Goal: Feedback & Contribution: Contribute content

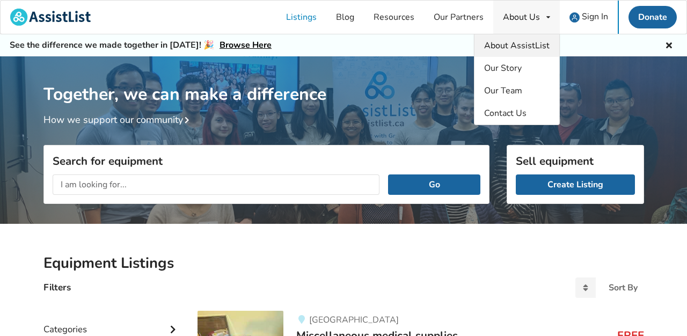
click at [514, 40] on span "About AssistList" at bounding box center [516, 46] width 65 height 12
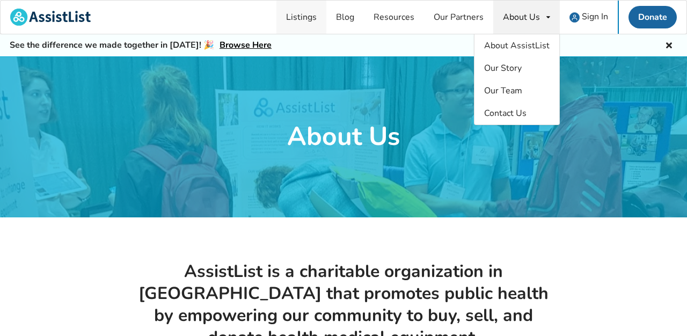
click at [304, 15] on link "Listings" at bounding box center [301, 17] width 50 height 33
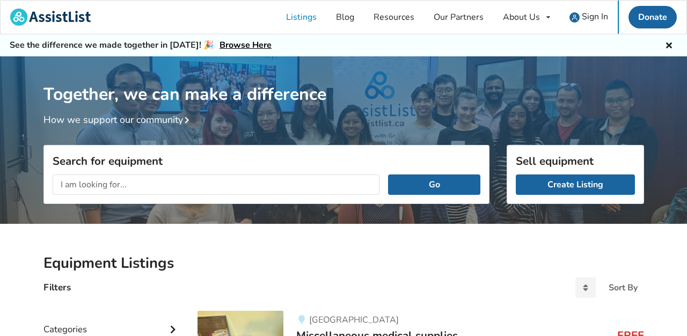
click at [172, 180] on input "text" at bounding box center [216, 184] width 327 height 20
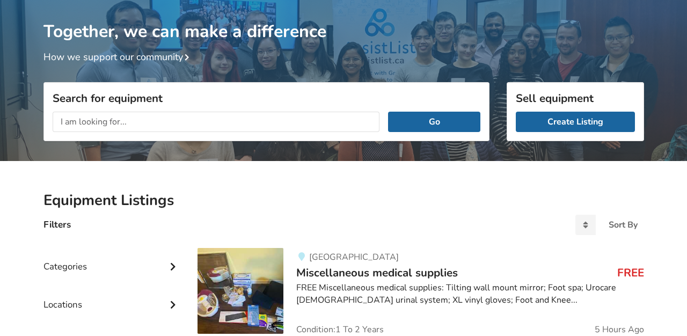
scroll to position [68, 0]
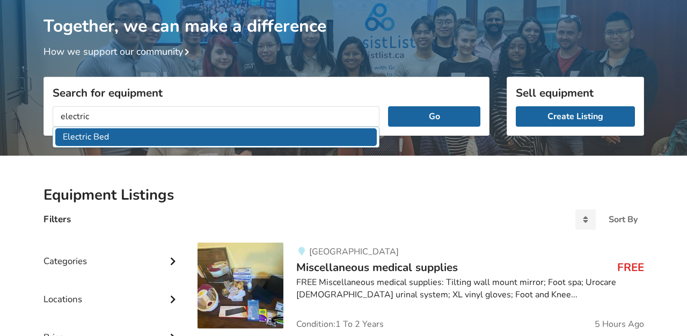
click at [104, 131] on li "Electric Bed" at bounding box center [216, 137] width 322 height 18
type input "Electric Bed"
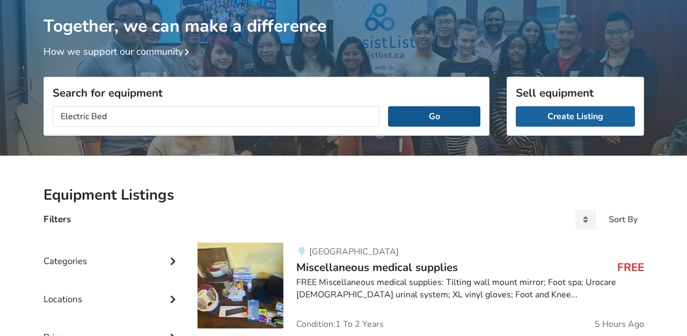
click at [438, 118] on button "Go" at bounding box center [434, 116] width 92 height 20
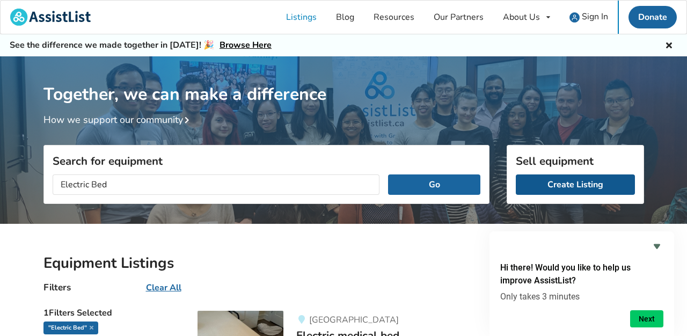
click at [577, 186] on link "Create Listing" at bounding box center [574, 184] width 119 height 20
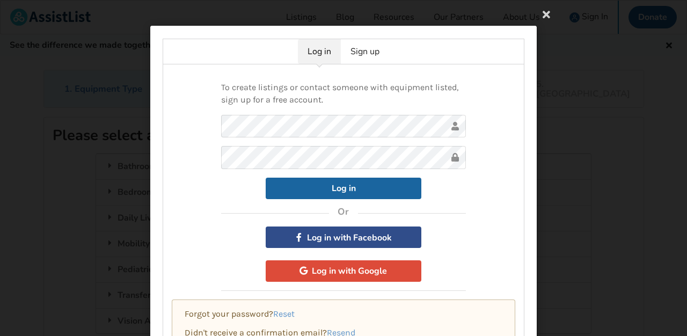
click at [332, 238] on button "Log in with Facebook" at bounding box center [343, 236] width 156 height 21
click at [330, 275] on button "Log in with Google" at bounding box center [343, 270] width 156 height 21
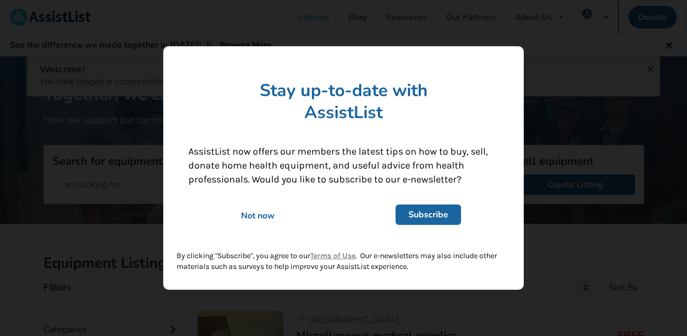
click at [268, 211] on div "Not now" at bounding box center [258, 216] width 154 height 12
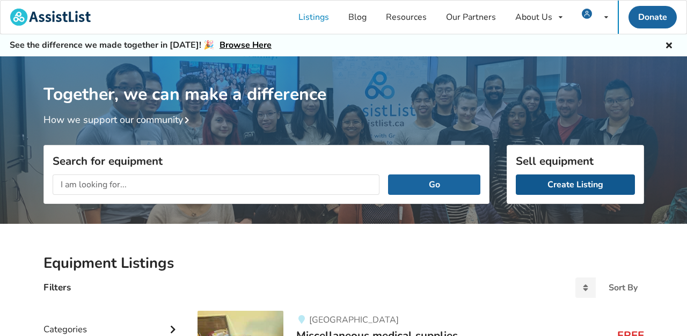
click at [581, 188] on link "Create Listing" at bounding box center [574, 184] width 119 height 20
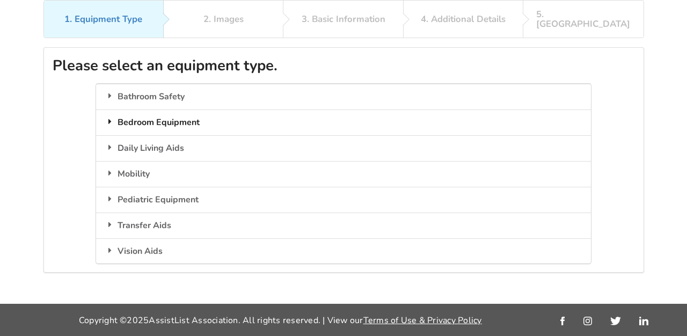
scroll to position [82, 0]
click at [169, 109] on div "Bedroom Equipment" at bounding box center [343, 122] width 495 height 26
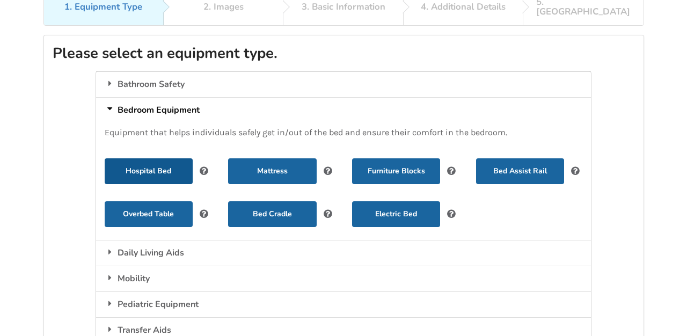
click at [158, 161] on button "Hospital Bed" at bounding box center [149, 171] width 88 height 26
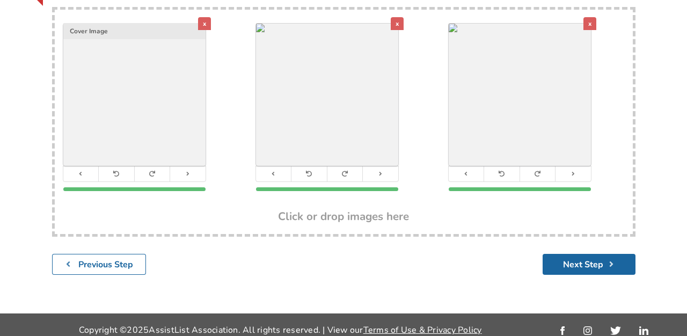
scroll to position [224, 0]
click at [584, 254] on button "Next Step" at bounding box center [588, 264] width 93 height 21
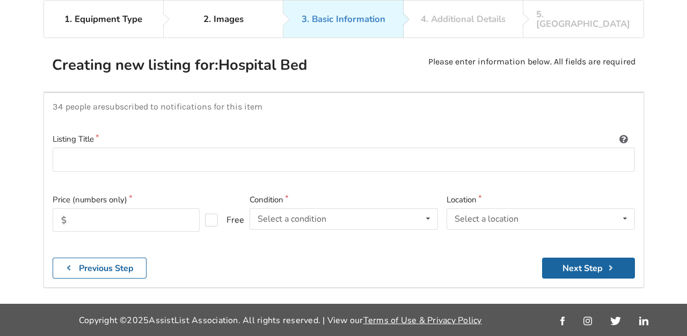
scroll to position [99, 0]
click at [71, 147] on input at bounding box center [344, 159] width 582 height 24
type input "Electric Adjustable Bed with Side Rails"
click at [84, 208] on input "text" at bounding box center [126, 220] width 147 height 24
type input "975"
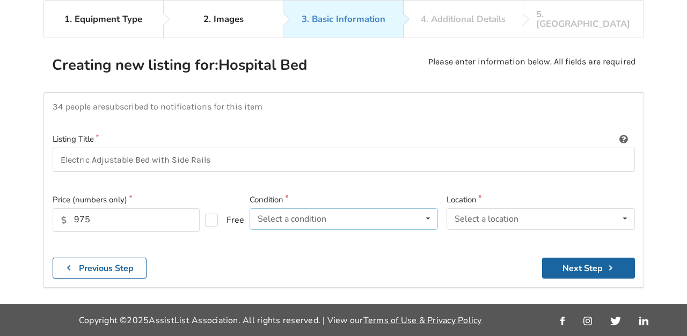
click at [335, 208] on div "Select a condition Brand New Less Than 1 Year 1 To 2 Years 3 To 5 Years Over 5 …" at bounding box center [343, 218] width 188 height 21
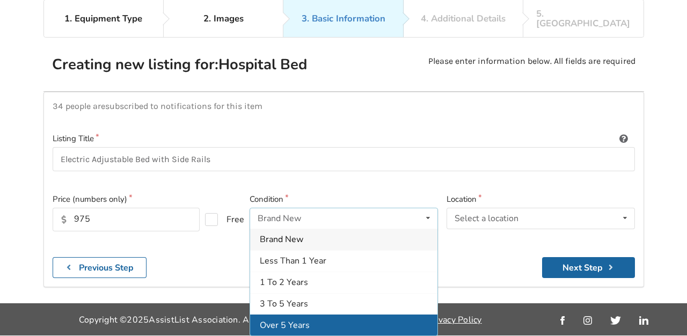
click at [317, 314] on div "Over 5 Years" at bounding box center [343, 324] width 187 height 21
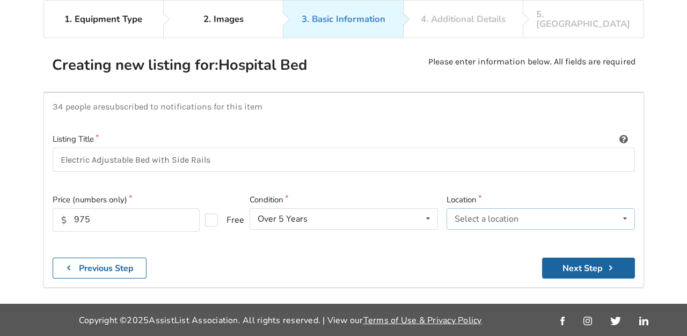
click at [495, 215] on div "Select a location" at bounding box center [486, 219] width 64 height 9
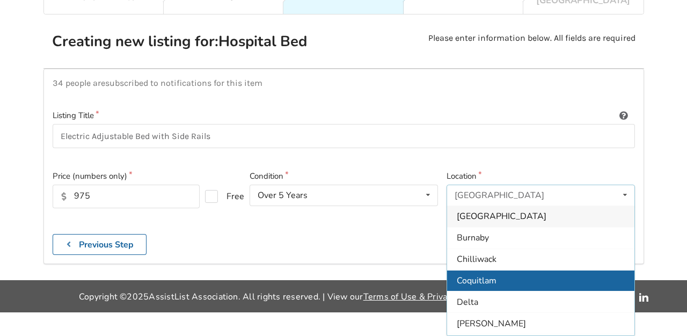
click at [488, 275] on span "Coquitlam" at bounding box center [476, 281] width 40 height 12
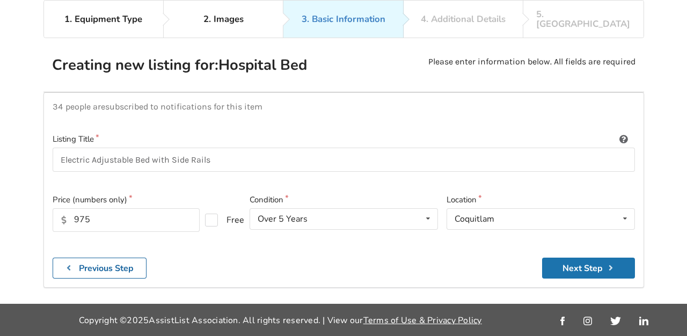
click at [576, 257] on button "Next Step" at bounding box center [588, 267] width 93 height 21
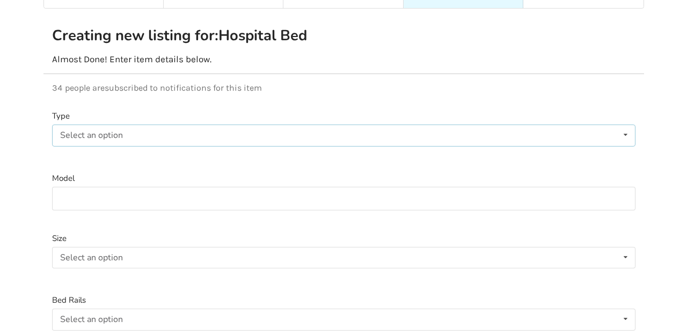
click at [192, 124] on div "Select an option Electric Manual" at bounding box center [343, 134] width 583 height 21
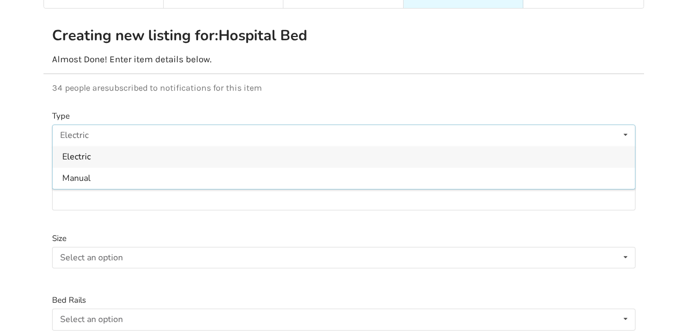
click at [113, 148] on div "Electric" at bounding box center [344, 156] width 582 height 21
click at [111, 187] on input at bounding box center [343, 199] width 583 height 24
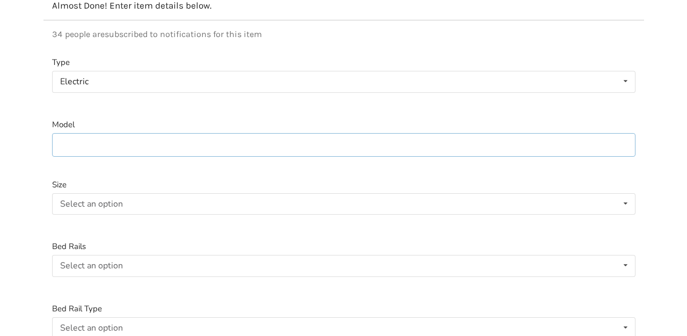
scroll to position [157, 0]
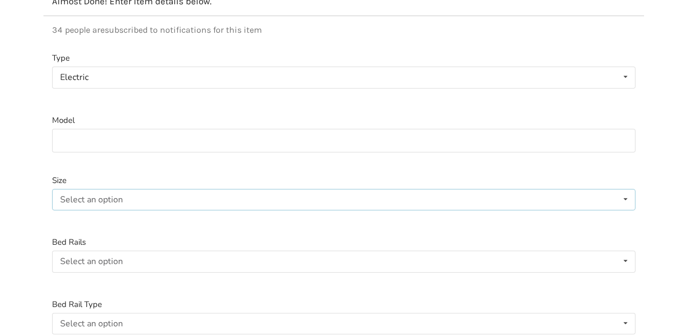
click at [142, 189] on div "Select an option Twin Double Queen" at bounding box center [343, 199] width 583 height 21
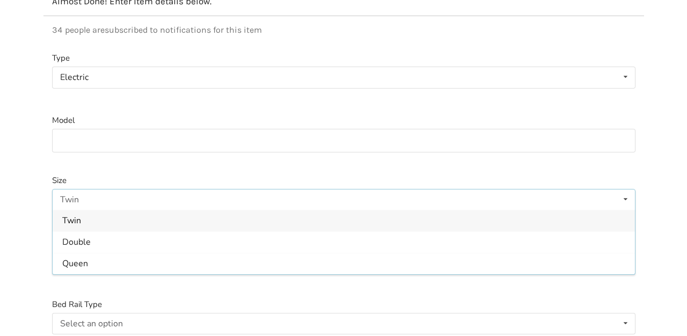
click at [77, 215] on span "Twin" at bounding box center [71, 221] width 19 height 12
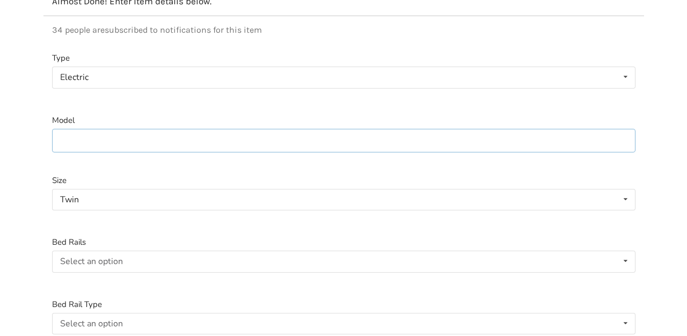
click at [79, 129] on input at bounding box center [343, 141] width 583 height 24
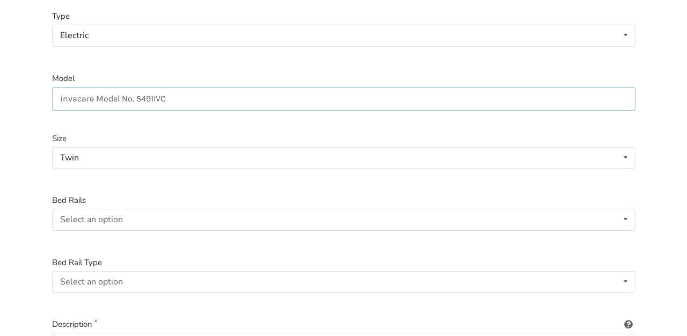
scroll to position [215, 0]
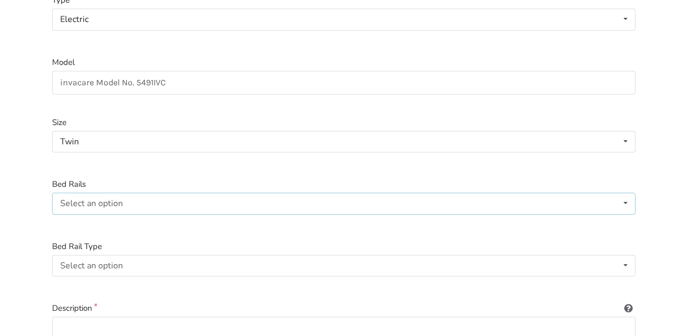
click at [142, 194] on div "Select an option Included Not included" at bounding box center [343, 203] width 583 height 21
click at [100, 214] on div "Included" at bounding box center [344, 224] width 582 height 21
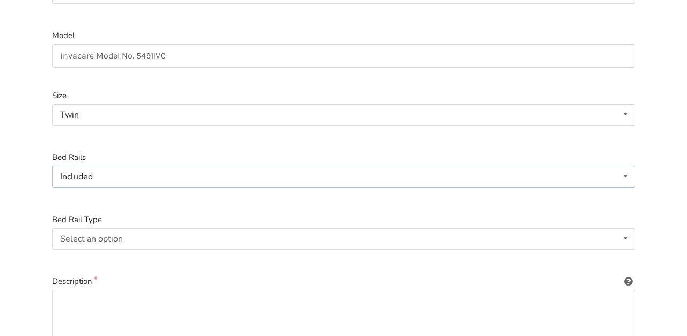
scroll to position [268, 0]
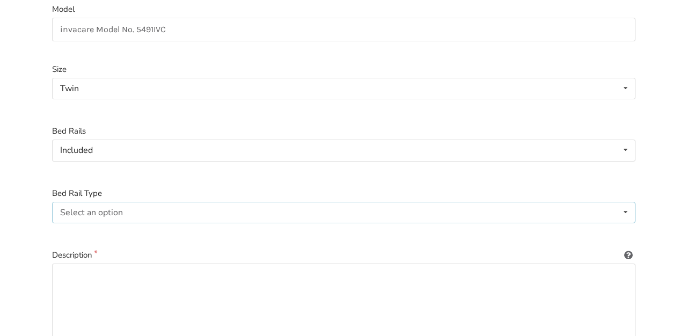
click at [151, 202] on div "Select an option Full-length Half-length Not Applicable" at bounding box center [343, 212] width 583 height 21
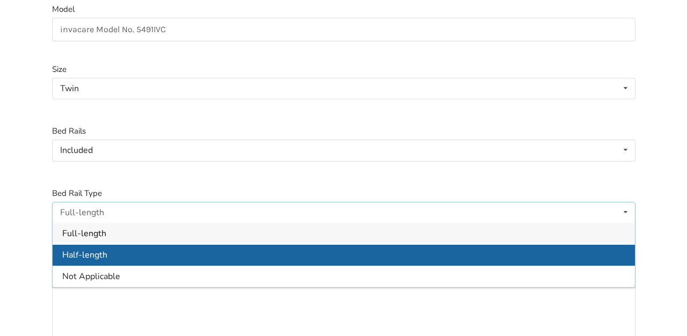
click at [99, 249] on span "Half-length" at bounding box center [84, 255] width 45 height 12
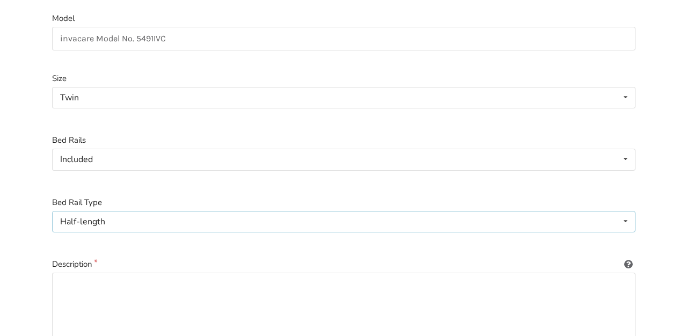
scroll to position [284, 0]
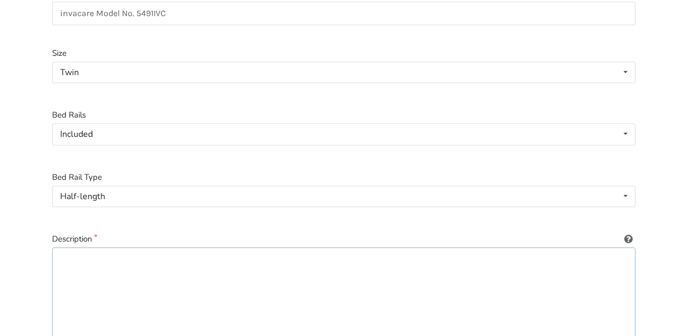
click at [95, 267] on textarea at bounding box center [343, 298] width 583 height 103
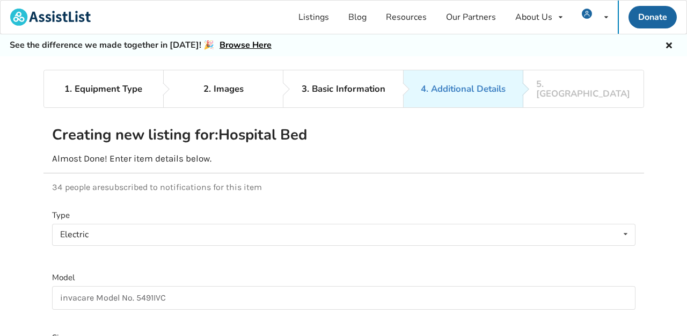
scroll to position [0, 0]
click at [171, 286] on input "invacare Model No. 5491IVC" at bounding box center [343, 298] width 583 height 24
drag, startPoint x: 171, startPoint y: 286, endPoint x: 54, endPoint y: 287, distance: 116.9
click at [54, 287] on input "invacare Model No. 5491IVC" at bounding box center [343, 298] width 583 height 24
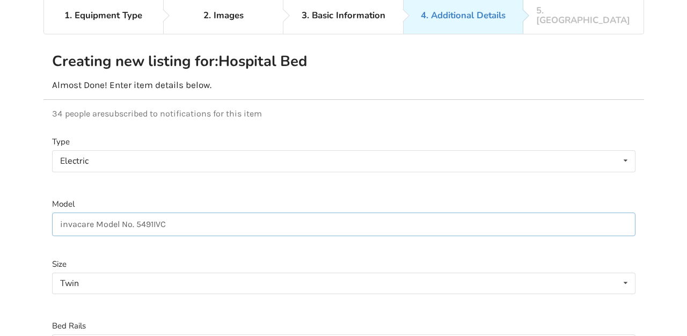
scroll to position [102, 0]
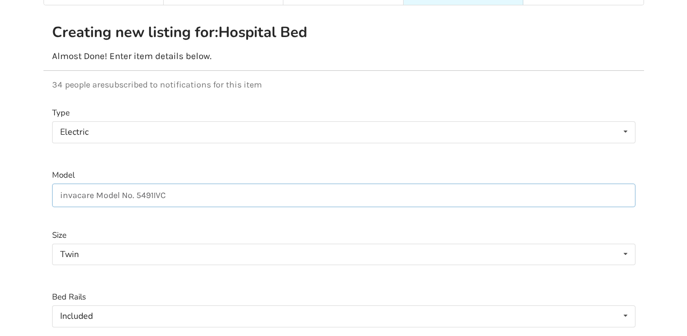
click at [156, 191] on input "invacare Model No. 5491IVC" at bounding box center [343, 195] width 583 height 24
click at [98, 185] on input "invacare Model No. 5491IVC" at bounding box center [343, 195] width 583 height 24
click at [95, 183] on input "invacare Model No. 5491IVC" at bounding box center [343, 195] width 583 height 24
click at [123, 190] on input "invacare Model No. 5491IVC" at bounding box center [343, 195] width 583 height 24
click at [119, 183] on input "invacare Model No. 5491IVC" at bounding box center [343, 195] width 583 height 24
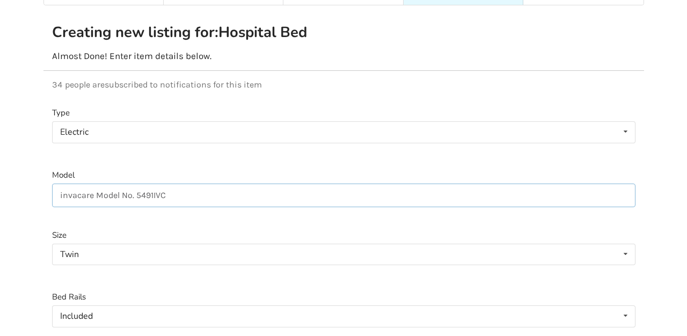
click at [94, 186] on input "invacare Model No. 5491IVC" at bounding box center [343, 195] width 583 height 24
drag, startPoint x: 98, startPoint y: 184, endPoint x: 117, endPoint y: 110, distance: 76.6
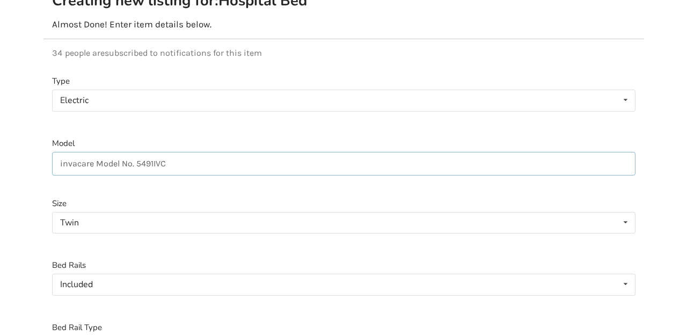
scroll to position [113, 0]
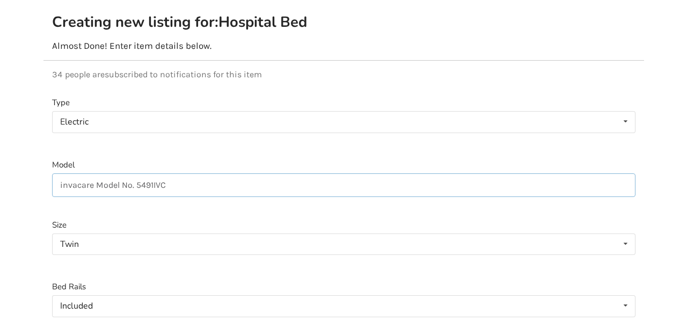
drag, startPoint x: 95, startPoint y: 174, endPoint x: 171, endPoint y: 182, distance: 76.1
click at [171, 182] on input "invacare Model No. 5491IVC" at bounding box center [343, 185] width 583 height 24
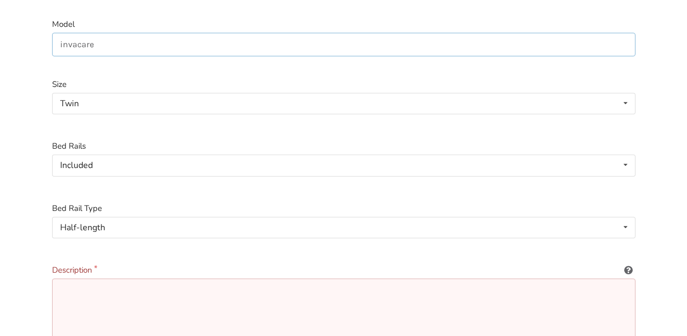
scroll to position [254, 0]
type input "invacare"
click at [95, 282] on textarea at bounding box center [343, 328] width 583 height 103
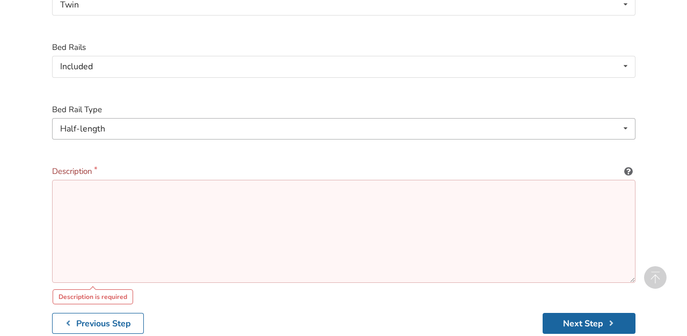
scroll to position [357, 0]
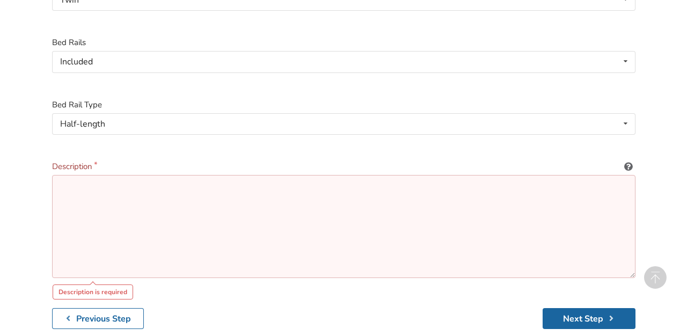
type textarea "C"
type textarea "F"
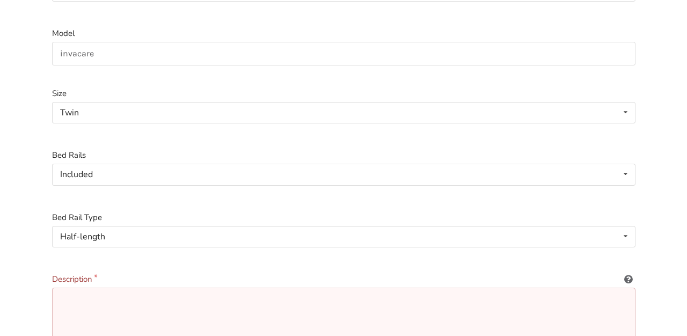
scroll to position [281, 0]
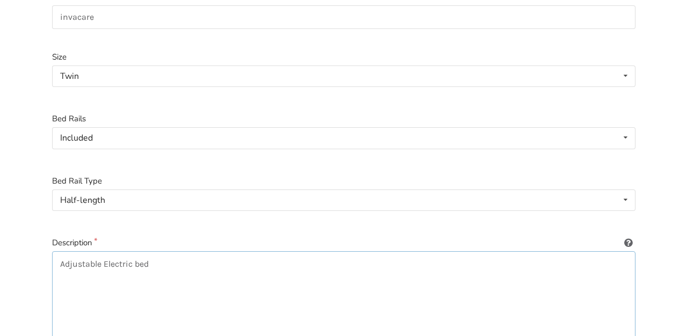
click at [62, 253] on textarea "Adjustable Electric bed" at bounding box center [343, 302] width 583 height 103
click at [62, 252] on textarea "Adjustable Electric bed" at bounding box center [343, 302] width 583 height 103
click at [178, 255] on textarea "Fully Adjustable Electric bed" at bounding box center [343, 302] width 583 height 103
paste textarea "Model No. 5491IVC"
click at [61, 263] on textarea "Fully Adjustable Electric bed. Mattress Included. Model No. 5491IVC" at bounding box center [343, 302] width 583 height 103
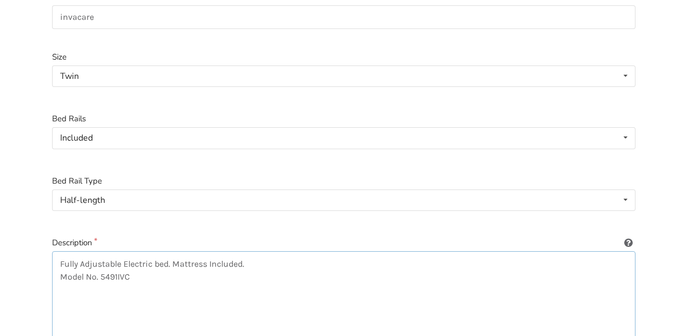
click at [142, 263] on textarea "Fully Adjustable Electric bed. Mattress Included. Model No. 5491IVC" at bounding box center [343, 302] width 583 height 103
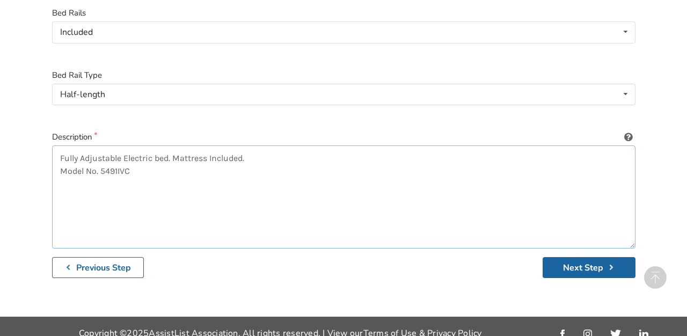
scroll to position [386, 0]
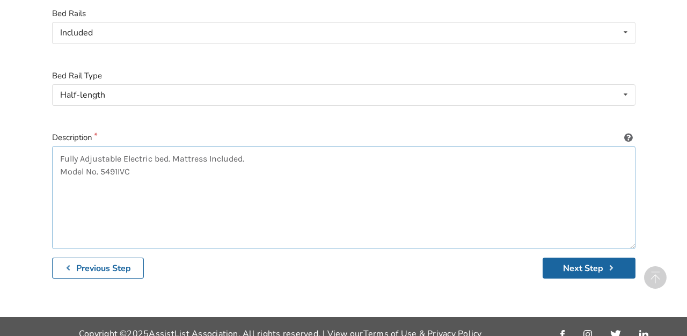
click at [143, 163] on textarea "Fully Adjustable Electric bed. Mattress Included. Model No. 5491IVC" at bounding box center [343, 197] width 583 height 103
type textarea "Fully Adjustable Electric bed. Mattress Included."
click at [586, 257] on button "Next Step" at bounding box center [588, 267] width 93 height 21
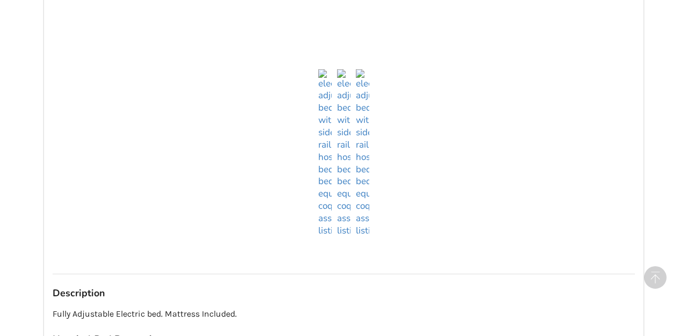
scroll to position [478, 0]
click at [340, 229] on img at bounding box center [343, 153] width 13 height 168
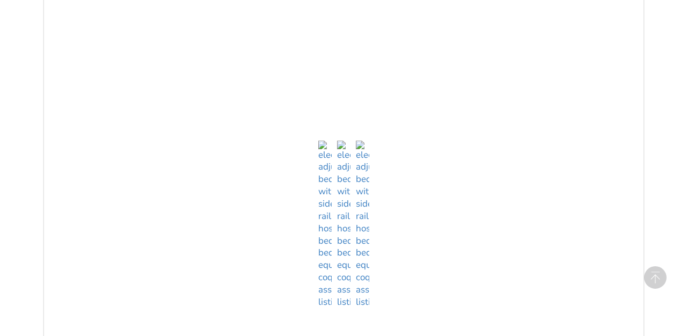
scroll to position [737, 0]
click at [361, 282] on img at bounding box center [362, 214] width 13 height 168
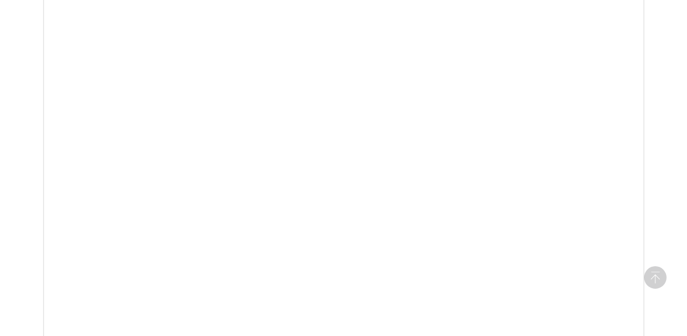
scroll to position [335, 0]
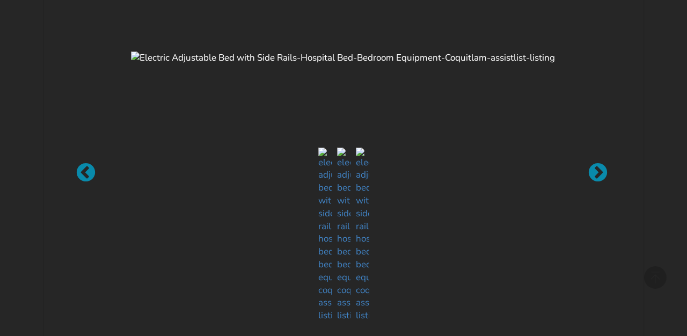
click at [487, 64] on img at bounding box center [343, 57] width 425 height 13
click at [598, 173] on div at bounding box center [592, 168] width 11 height 11
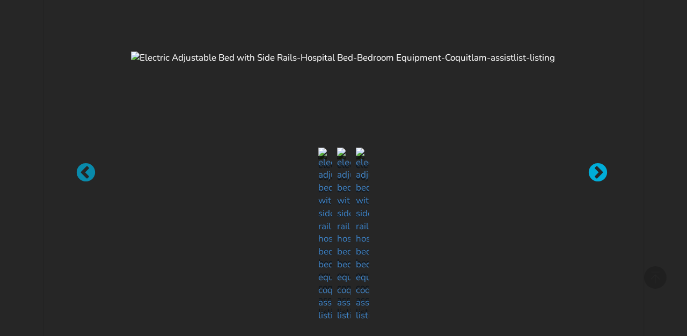
click at [598, 173] on div at bounding box center [592, 168] width 11 height 11
click at [669, 43] on div at bounding box center [343, 168] width 687 height 336
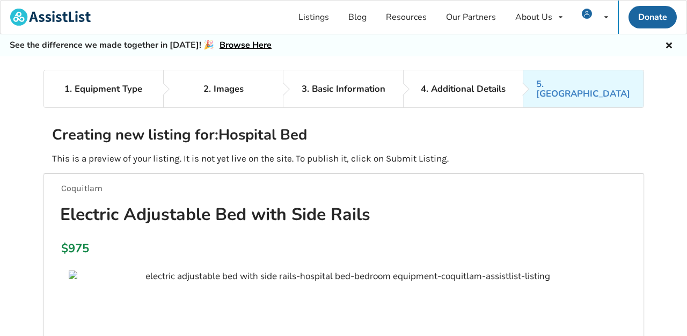
scroll to position [0, 0]
click at [449, 84] on div "4. Additional Details" at bounding box center [463, 89] width 85 height 10
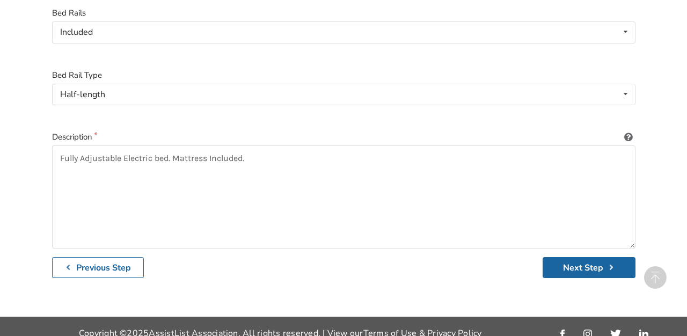
scroll to position [386, 0]
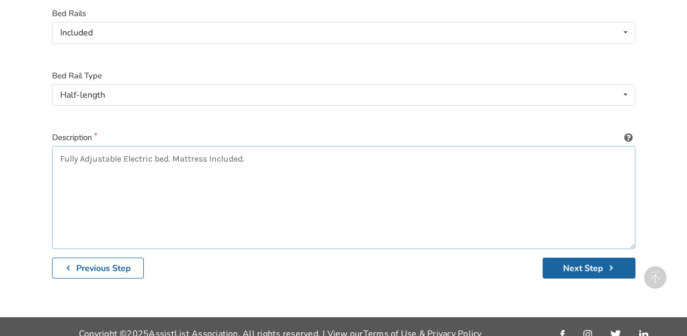
click at [261, 146] on textarea "Fully Adjustable Electric bed. Mattress Included." at bounding box center [343, 197] width 583 height 103
type textarea "Fully Adjustable Electric bed. Mattress Included. Good Condition."
click at [578, 257] on button "Next Step" at bounding box center [588, 267] width 93 height 21
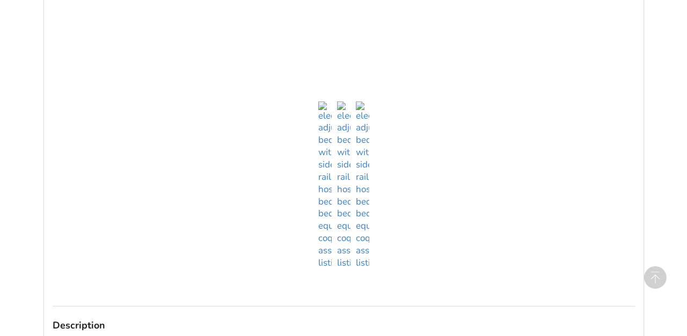
scroll to position [449, 0]
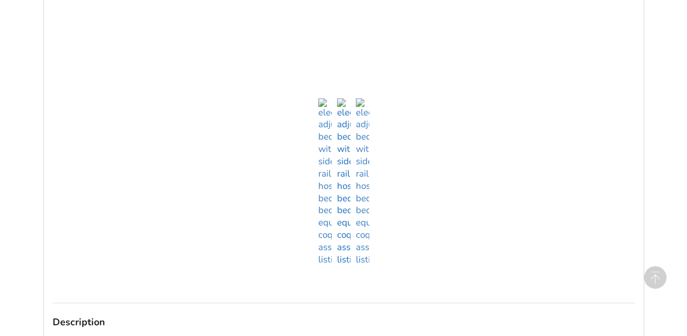
click at [346, 250] on img at bounding box center [343, 182] width 13 height 168
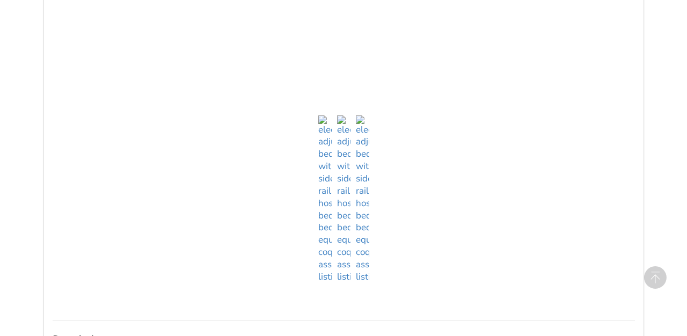
scroll to position [755, 0]
click at [365, 270] on img at bounding box center [362, 197] width 13 height 168
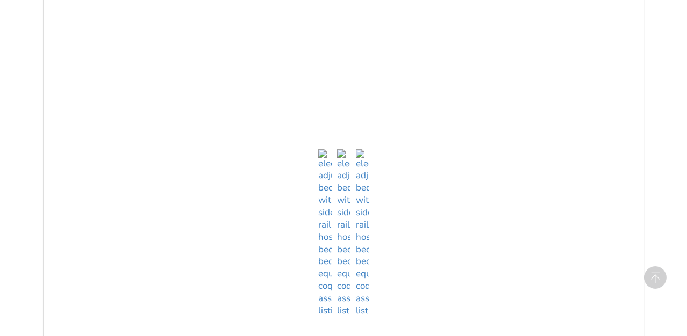
scroll to position [403, 0]
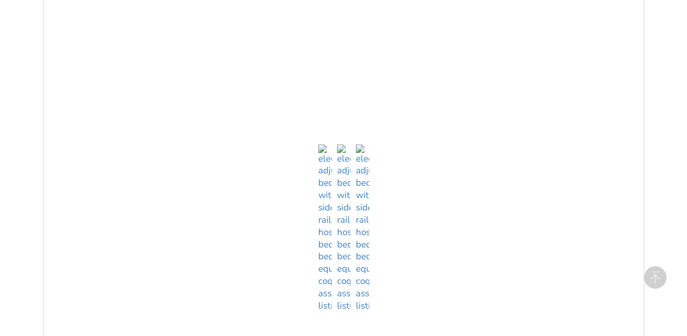
drag, startPoint x: 450, startPoint y: 187, endPoint x: 394, endPoint y: 206, distance: 59.5
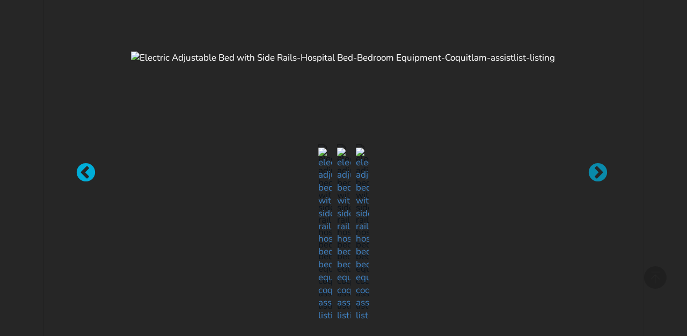
click at [86, 173] on div at bounding box center [80, 168] width 11 height 11
click at [497, 64] on div at bounding box center [343, 57] width 425 height 13
click at [679, 201] on div at bounding box center [343, 168] width 687 height 336
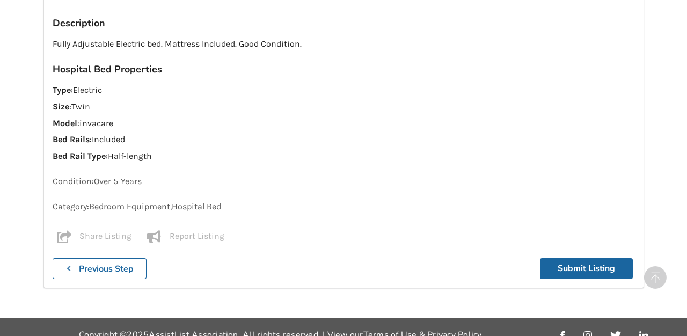
scroll to position [1067, 0]
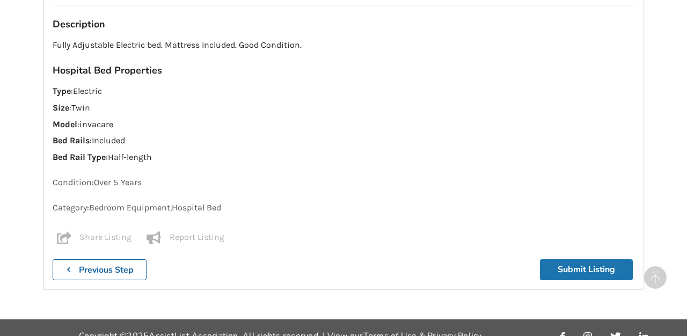
click at [582, 259] on button "Submit Listing" at bounding box center [586, 269] width 93 height 21
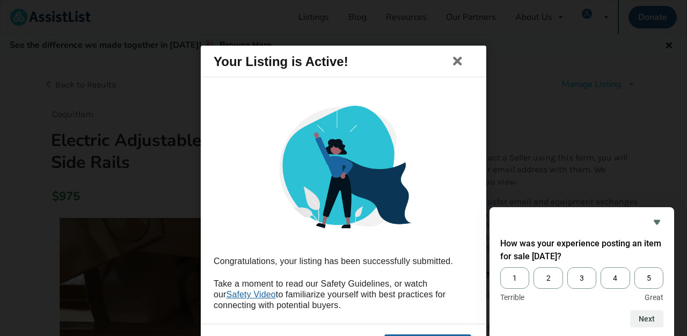
click at [240, 294] on span "Safety Video" at bounding box center [250, 294] width 49 height 9
